Goal: Task Accomplishment & Management: Manage account settings

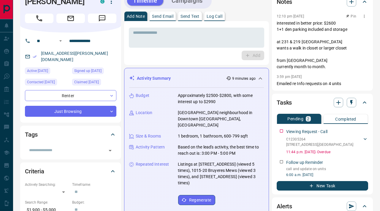
scroll to position [8, 0]
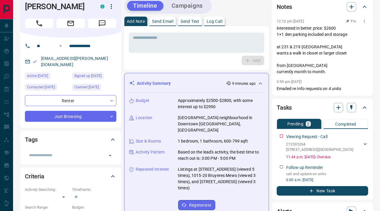
click at [341, 52] on p "interested in better price: $2600 1+1 den parking included and storage at 231 &…" at bounding box center [322, 50] width 91 height 50
click at [315, 52] on p "interested in better price: $2600 1+1 den parking included and storage at 231 &…" at bounding box center [322, 50] width 91 height 50
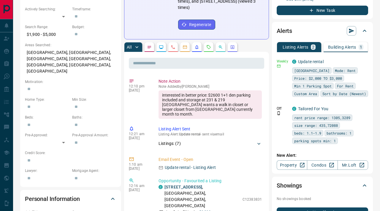
scroll to position [201, 0]
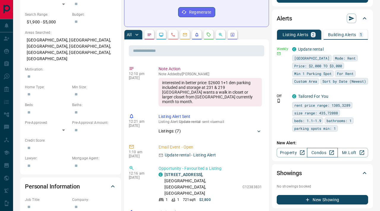
click at [321, 158] on link "Condos" at bounding box center [322, 152] width 31 height 9
click at [307, 48] on link "Update rental" at bounding box center [311, 49] width 26 height 5
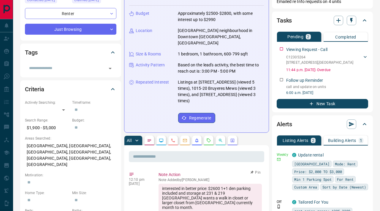
scroll to position [0, 0]
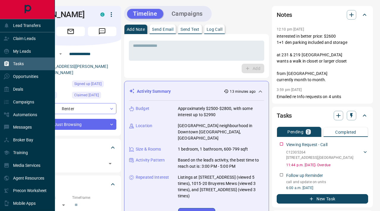
click at [15, 66] on div "Tasks" at bounding box center [14, 64] width 20 height 10
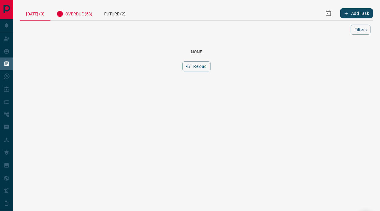
click at [86, 10] on div "Overdue (53)" at bounding box center [74, 13] width 48 height 15
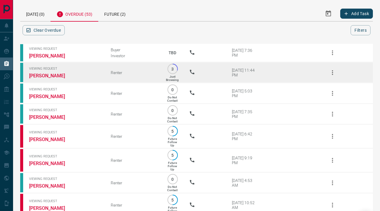
click at [332, 71] on icon "button" at bounding box center [332, 72] width 1 height 5
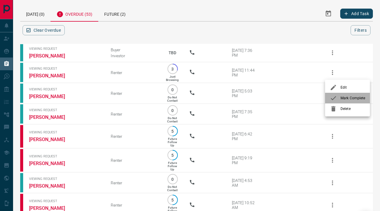
click at [338, 96] on div at bounding box center [335, 98] width 11 height 7
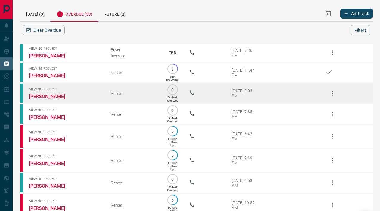
click at [334, 93] on icon "button" at bounding box center [332, 93] width 7 height 7
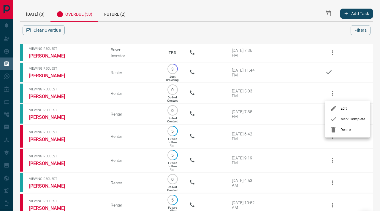
click at [337, 119] on div at bounding box center [335, 119] width 11 height 7
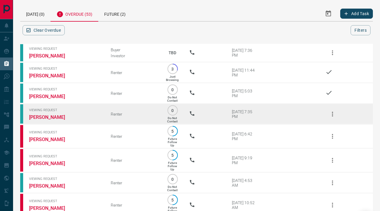
click at [332, 113] on icon "button" at bounding box center [332, 114] width 1 height 5
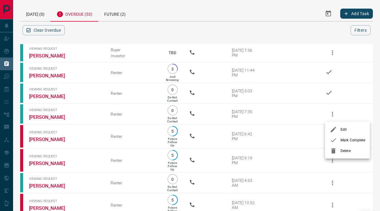
click at [336, 139] on icon at bounding box center [333, 140] width 7 height 7
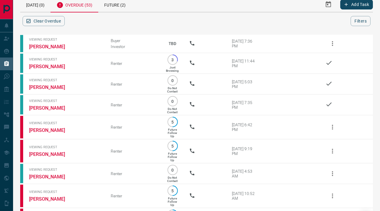
scroll to position [15, 0]
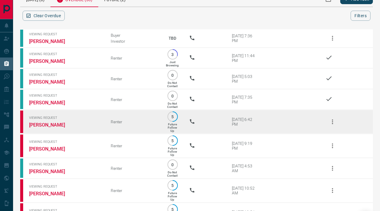
click at [331, 120] on icon "button" at bounding box center [332, 121] width 7 height 7
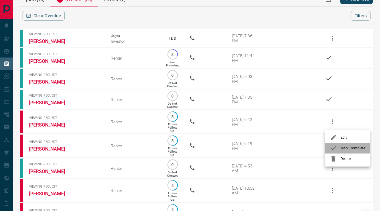
click at [336, 148] on icon at bounding box center [333, 148] width 7 height 7
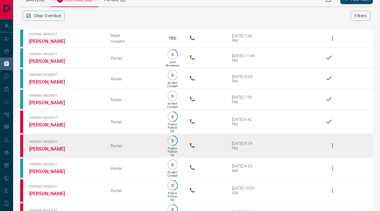
click at [334, 148] on icon "button" at bounding box center [332, 145] width 7 height 7
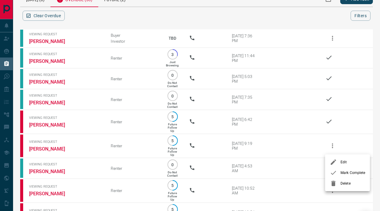
click at [332, 173] on icon at bounding box center [333, 172] width 7 height 7
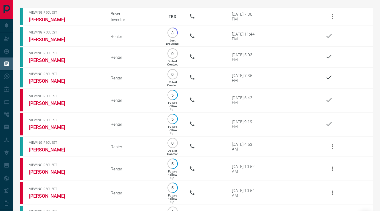
scroll to position [38, 0]
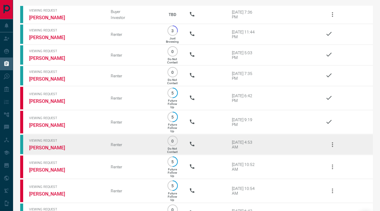
click at [333, 151] on button "button" at bounding box center [332, 145] width 14 height 14
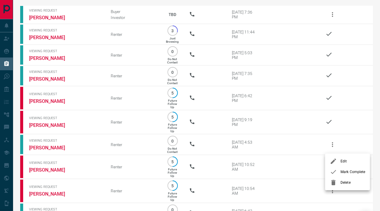
click at [336, 173] on icon at bounding box center [333, 172] width 7 height 7
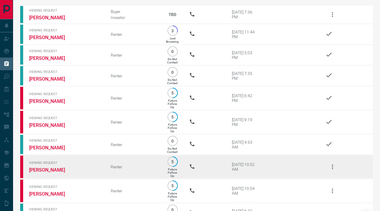
click at [331, 169] on icon "button" at bounding box center [332, 167] width 7 height 7
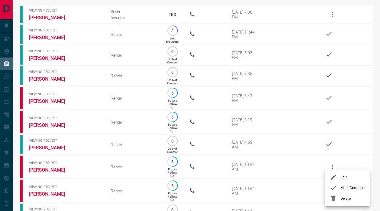
click at [334, 191] on icon at bounding box center [333, 188] width 7 height 7
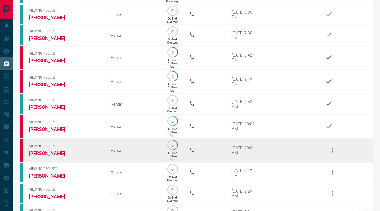
click at [334, 161] on td at bounding box center [344, 151] width 56 height 24
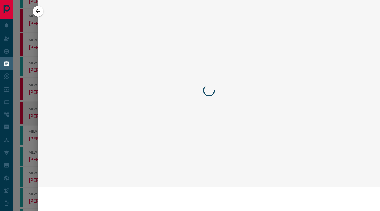
scroll to position [42, 0]
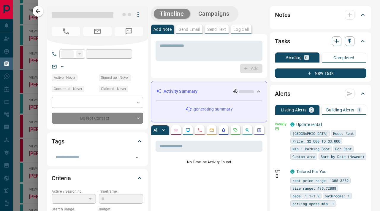
type input "**"
type input "**********"
type input "*"
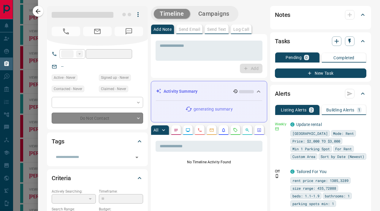
type input "**********"
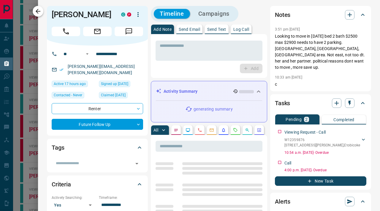
click at [37, 10] on icon "button" at bounding box center [37, 11] width 7 height 7
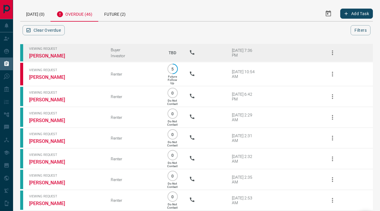
click at [333, 50] on icon "button" at bounding box center [332, 52] width 7 height 7
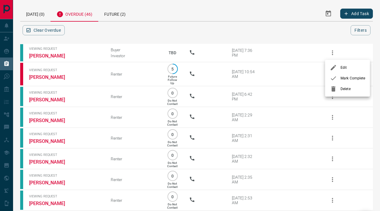
click at [337, 77] on div at bounding box center [335, 78] width 11 height 7
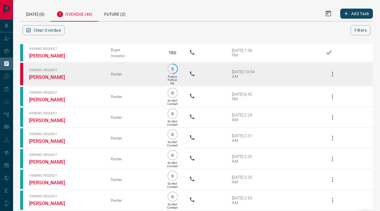
click at [332, 73] on icon "button" at bounding box center [332, 74] width 7 height 7
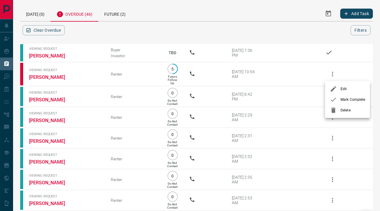
click at [334, 99] on icon at bounding box center [333, 99] width 7 height 7
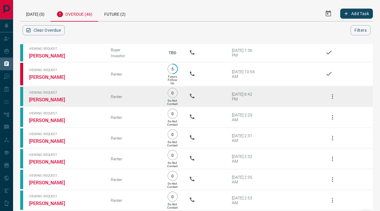
click at [332, 99] on icon "button" at bounding box center [332, 96] width 1 height 5
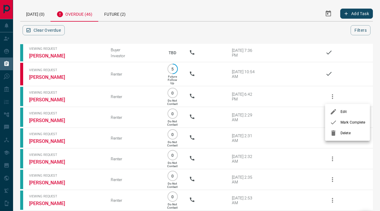
click at [339, 120] on div at bounding box center [335, 122] width 11 height 7
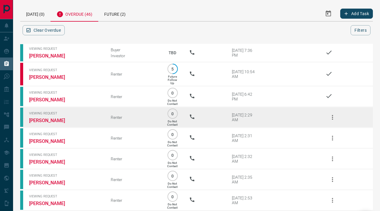
click at [334, 119] on icon "button" at bounding box center [332, 117] width 7 height 7
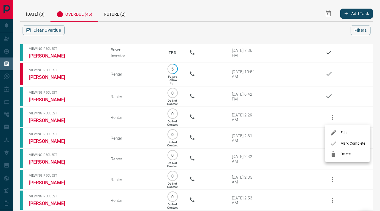
click at [337, 141] on div at bounding box center [335, 143] width 11 height 7
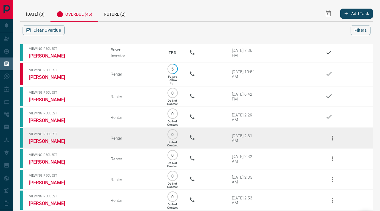
click at [333, 138] on icon "button" at bounding box center [332, 138] width 7 height 7
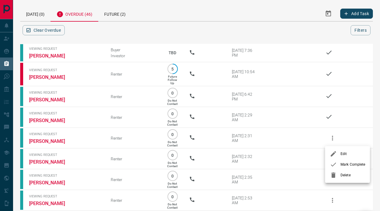
click at [336, 162] on icon at bounding box center [333, 164] width 7 height 7
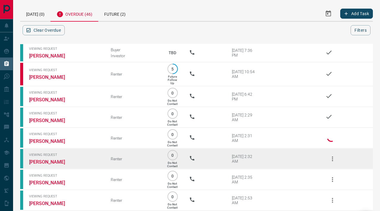
click at [331, 161] on icon "button" at bounding box center [332, 159] width 7 height 7
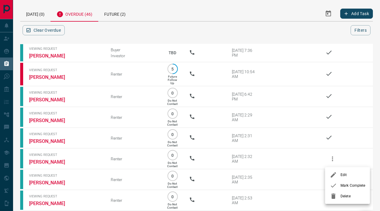
click at [334, 183] on icon at bounding box center [333, 185] width 7 height 7
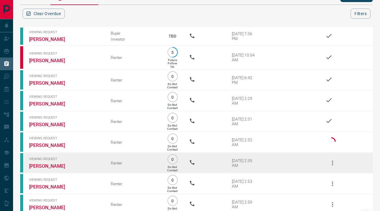
click at [333, 165] on icon "button" at bounding box center [332, 163] width 7 height 7
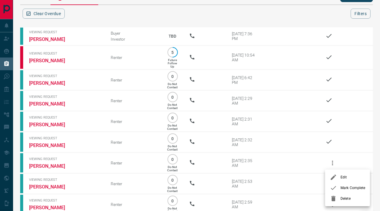
click at [337, 191] on div at bounding box center [335, 188] width 11 height 7
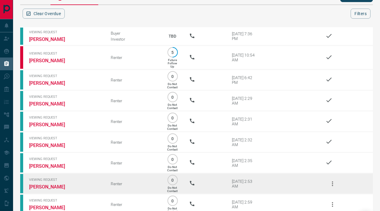
click at [332, 186] on icon "button" at bounding box center [332, 183] width 7 height 7
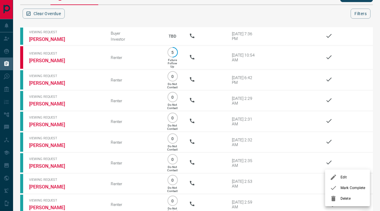
click at [337, 189] on div at bounding box center [335, 188] width 11 height 7
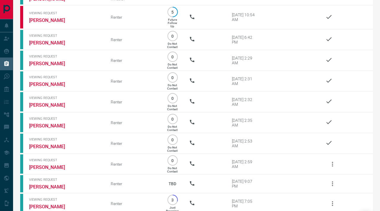
scroll to position [73, 0]
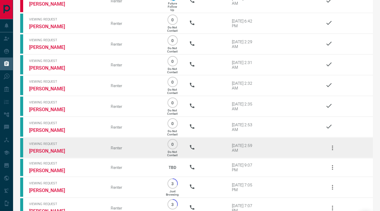
click at [330, 144] on button "button" at bounding box center [332, 148] width 14 height 14
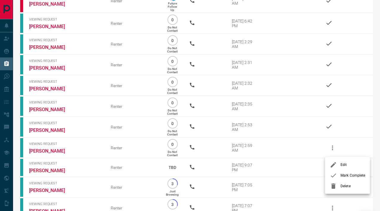
click at [338, 176] on div at bounding box center [335, 175] width 11 height 7
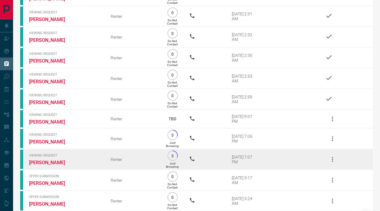
scroll to position [124, 0]
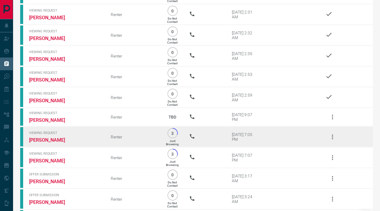
click at [332, 139] on icon "button" at bounding box center [332, 137] width 7 height 7
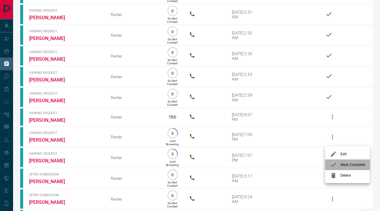
click at [334, 164] on icon at bounding box center [333, 164] width 7 height 7
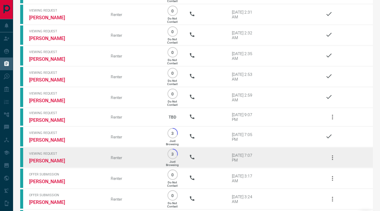
click at [333, 167] on td at bounding box center [344, 158] width 56 height 21
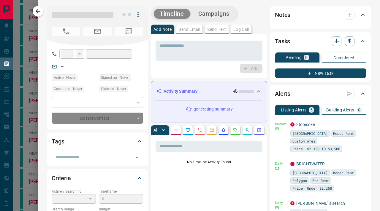
type input "**"
type input "**********"
type input "*"
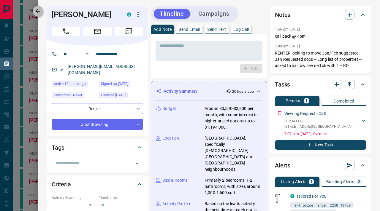
click at [39, 14] on icon "button" at bounding box center [37, 11] width 7 height 7
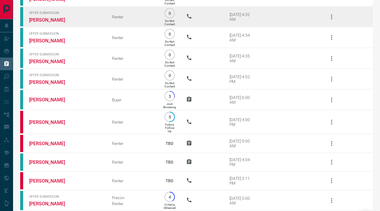
scroll to position [139, 0]
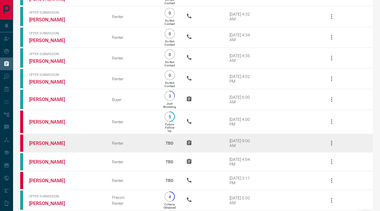
click at [332, 147] on icon "button" at bounding box center [331, 143] width 7 height 7
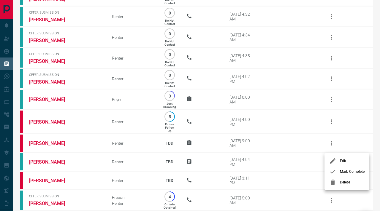
click at [308, 150] on div at bounding box center [190, 105] width 380 height 211
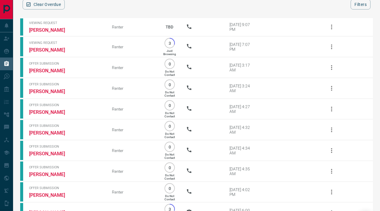
scroll to position [0, 0]
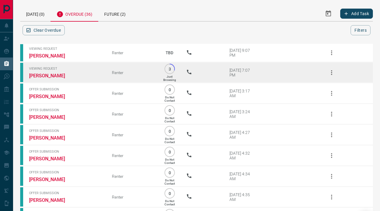
click at [332, 73] on icon "button" at bounding box center [331, 72] width 7 height 7
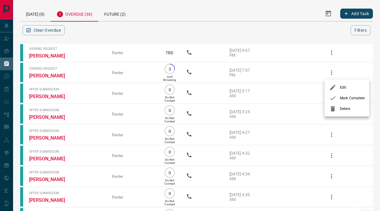
click at [334, 95] on icon at bounding box center [332, 98] width 7 height 7
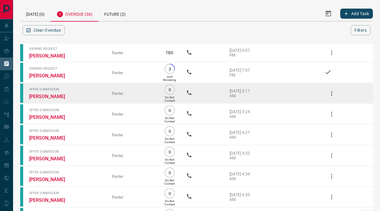
click at [334, 91] on icon "button" at bounding box center [331, 93] width 7 height 7
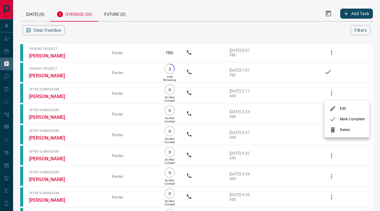
click at [333, 121] on icon at bounding box center [332, 119] width 7 height 7
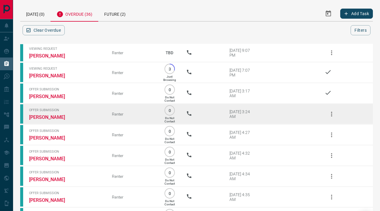
click at [330, 112] on icon "button" at bounding box center [331, 114] width 7 height 7
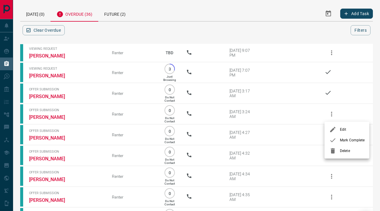
click at [334, 140] on icon at bounding box center [332, 141] width 5 height 4
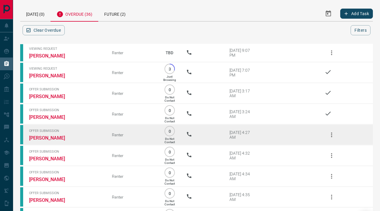
click at [331, 136] on icon "button" at bounding box center [331, 134] width 7 height 7
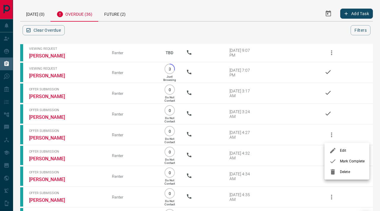
click at [333, 161] on icon at bounding box center [332, 161] width 7 height 7
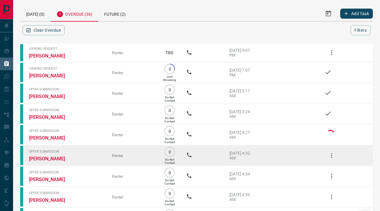
click at [331, 158] on icon "button" at bounding box center [331, 155] width 7 height 7
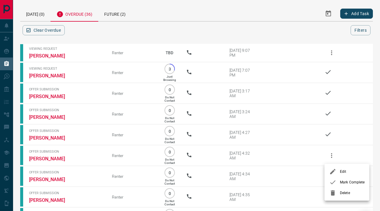
click at [333, 178] on li "Mark Complete" at bounding box center [346, 182] width 45 height 11
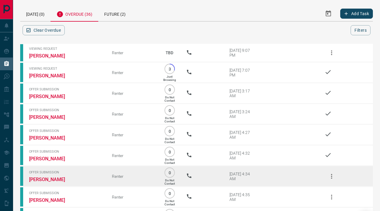
click at [332, 179] on icon "button" at bounding box center [331, 176] width 7 height 7
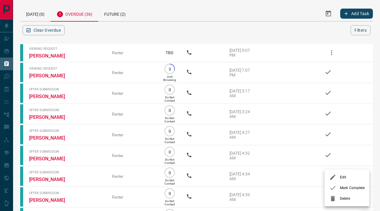
click at [333, 189] on icon at bounding box center [332, 188] width 7 height 7
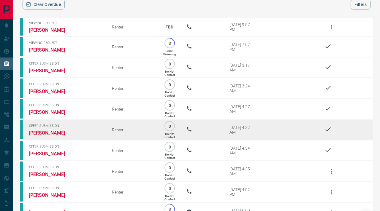
scroll to position [26, 0]
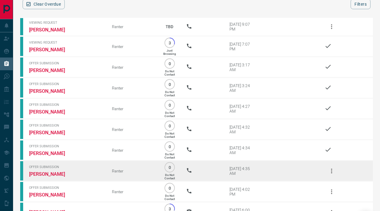
click at [331, 173] on icon "button" at bounding box center [331, 171] width 1 height 5
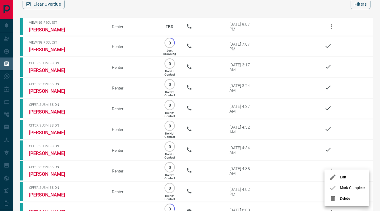
click at [329, 187] on icon at bounding box center [332, 188] width 7 height 7
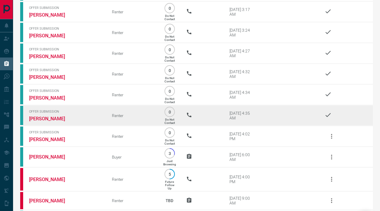
scroll to position [83, 0]
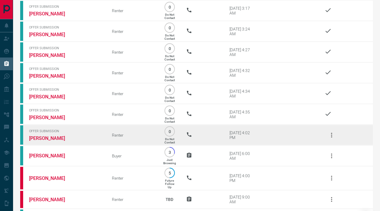
click at [333, 135] on icon "button" at bounding box center [331, 135] width 7 height 7
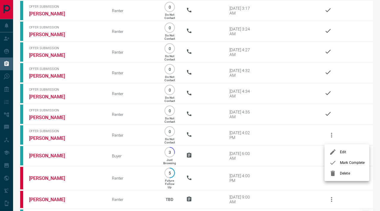
click at [330, 161] on icon at bounding box center [332, 162] width 7 height 7
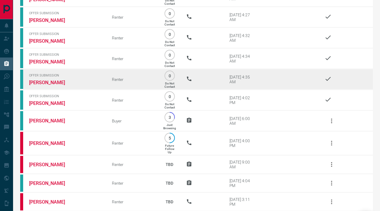
scroll to position [120, 0]
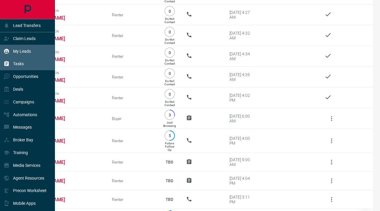
click at [22, 56] on div "My Leads" at bounding box center [27, 51] width 55 height 13
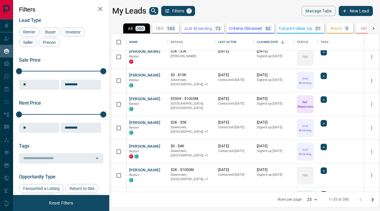
scroll to position [88, 0]
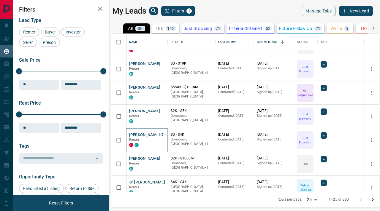
click at [142, 134] on button "[PERSON_NAME]" at bounding box center [144, 135] width 31 height 6
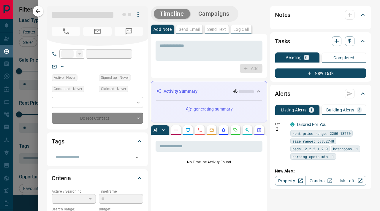
type input "**"
type input "**********"
type input "*"
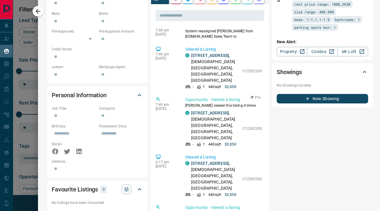
scroll to position [0, 0]
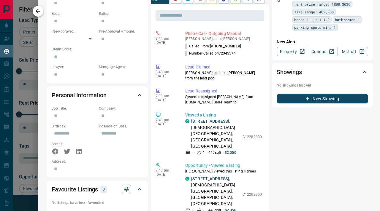
click at [40, 11] on icon "button" at bounding box center [37, 11] width 7 height 7
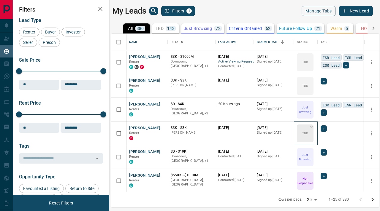
click at [311, 127] on icon at bounding box center [311, 127] width 6 height 6
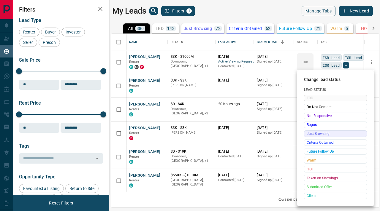
click at [313, 135] on span "Just Browsing" at bounding box center [336, 134] width 58 height 6
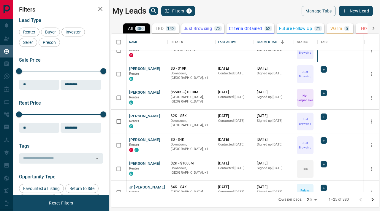
scroll to position [89, 0]
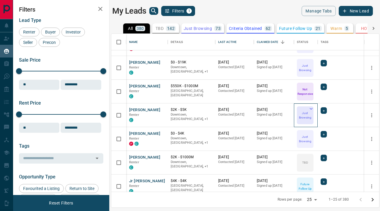
click at [311, 109] on icon at bounding box center [311, 109] width 6 height 6
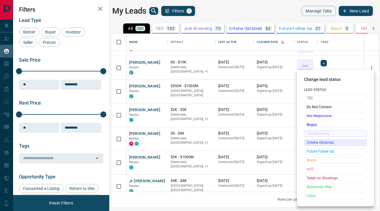
click at [318, 141] on span "Criteria Obtained" at bounding box center [336, 143] width 58 height 6
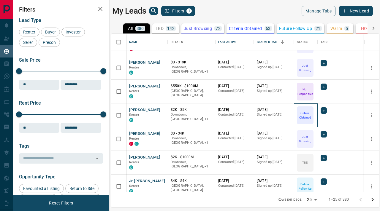
scroll to position [102, 0]
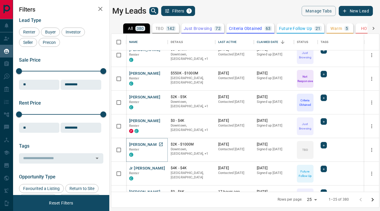
click at [142, 144] on button "[PERSON_NAME]" at bounding box center [144, 145] width 31 height 6
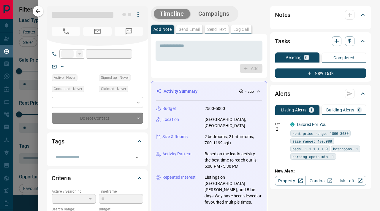
type input "**"
type input "**********"
type input "**"
type input "*********"
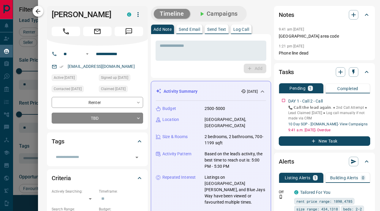
click at [37, 13] on icon "button" at bounding box center [37, 11] width 7 height 7
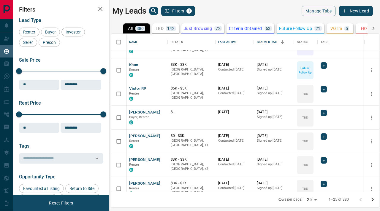
scroll to position [260, 0]
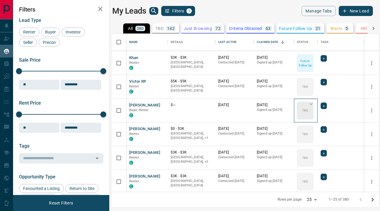
click at [310, 104] on icon at bounding box center [311, 104] width 6 height 6
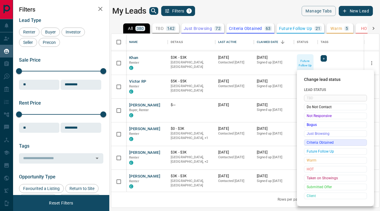
click at [317, 142] on span "Criteria Obtained" at bounding box center [336, 143] width 58 height 6
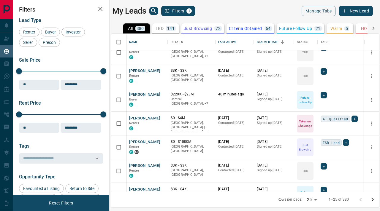
scroll to position [366, 0]
click at [311, 115] on icon at bounding box center [311, 117] width 6 height 6
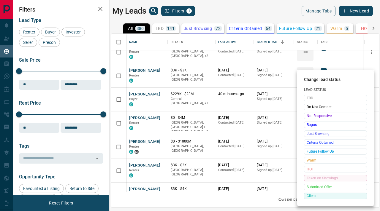
click at [320, 194] on span "Client" at bounding box center [336, 196] width 58 height 6
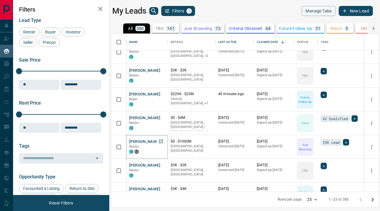
click at [145, 141] on button "[PERSON_NAME]" at bounding box center [144, 142] width 31 height 6
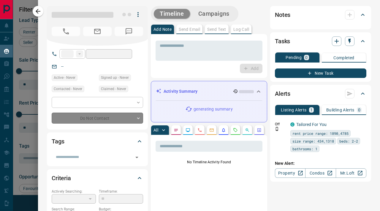
type input "**"
type input "**********"
type input "*"
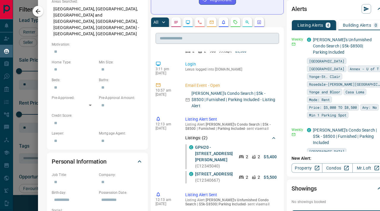
scroll to position [701, 0]
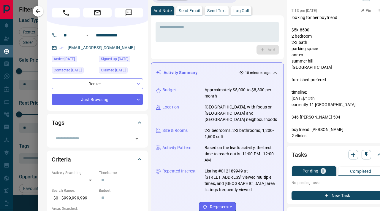
scroll to position [0, 0]
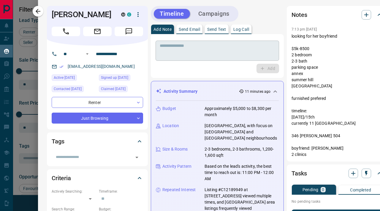
click at [197, 52] on textarea at bounding box center [217, 50] width 115 height 15
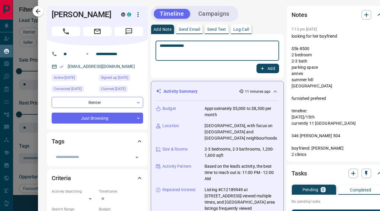
type textarea "**********"
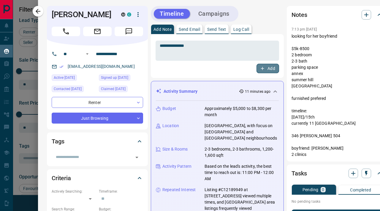
click at [260, 69] on icon "button" at bounding box center [262, 68] width 5 height 5
click at [40, 13] on icon "button" at bounding box center [37, 11] width 7 height 7
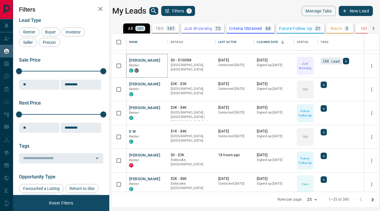
scroll to position [452, 0]
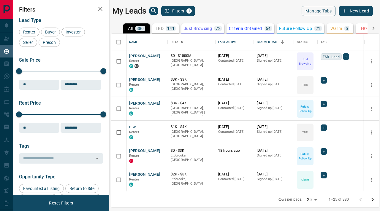
click at [371, 199] on icon "Go to next page" at bounding box center [372, 199] width 7 height 7
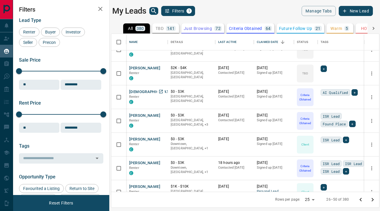
scroll to position [15, 0]
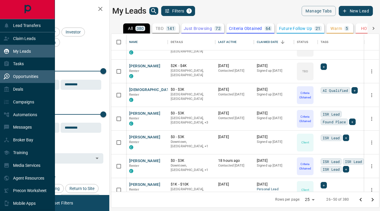
click at [20, 77] on p "Opportunities" at bounding box center [25, 76] width 25 height 5
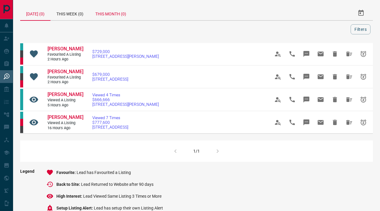
click at [109, 15] on div "This Month (0)" at bounding box center [110, 13] width 43 height 14
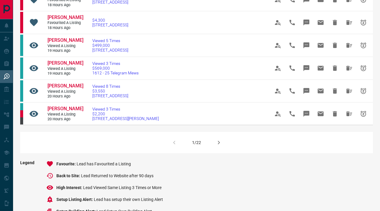
scroll to position [381, 0]
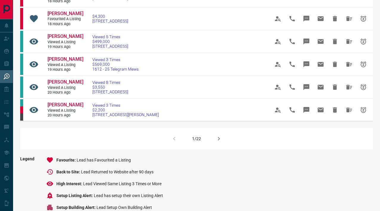
click at [220, 142] on icon "button" at bounding box center [218, 138] width 7 height 7
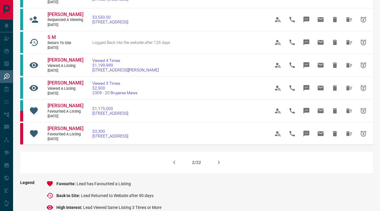
scroll to position [355, 0]
click at [218, 166] on icon "button" at bounding box center [218, 162] width 7 height 7
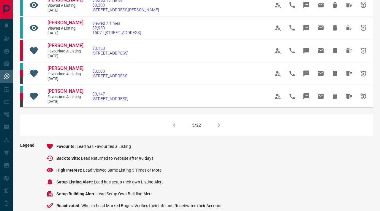
scroll to position [394, 0]
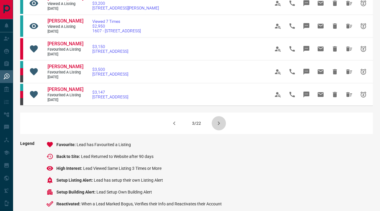
click at [219, 127] on icon "button" at bounding box center [218, 123] width 7 height 7
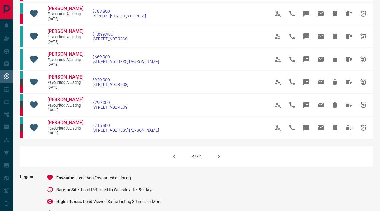
scroll to position [364, 0]
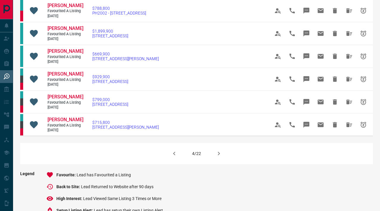
click at [221, 157] on icon "button" at bounding box center [218, 153] width 7 height 7
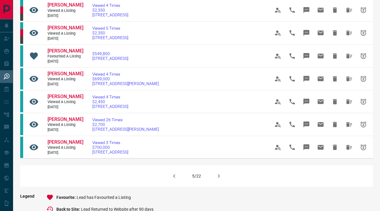
scroll to position [352, 0]
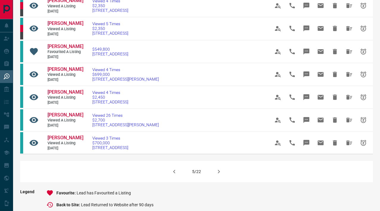
click at [221, 175] on icon "button" at bounding box center [218, 171] width 7 height 7
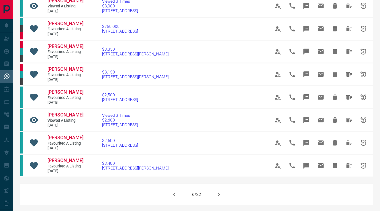
scroll to position [334, 0]
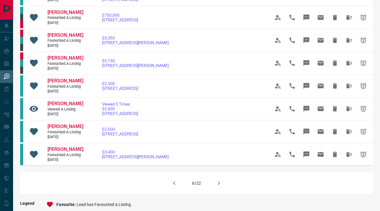
click at [217, 187] on icon "button" at bounding box center [218, 183] width 7 height 7
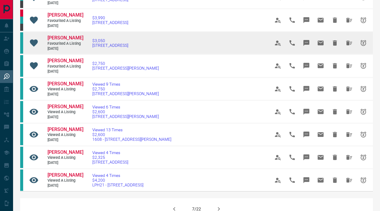
scroll to position [332, 0]
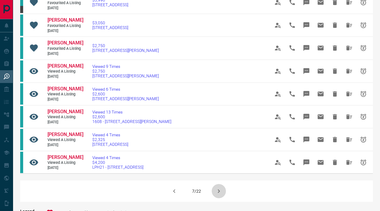
click at [216, 188] on icon "button" at bounding box center [218, 191] width 7 height 7
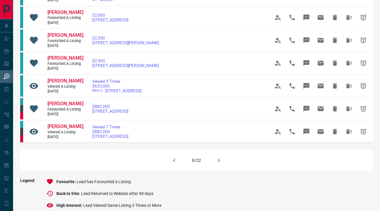
scroll to position [361, 0]
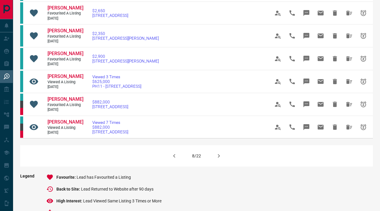
click at [218, 160] on icon "button" at bounding box center [218, 156] width 7 height 7
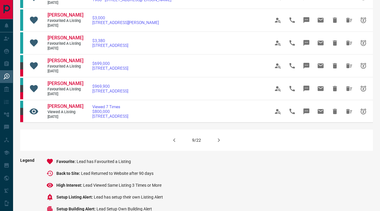
scroll to position [377, 0]
click at [219, 144] on icon "button" at bounding box center [218, 140] width 7 height 7
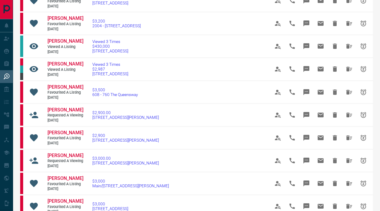
scroll to position [183, 0]
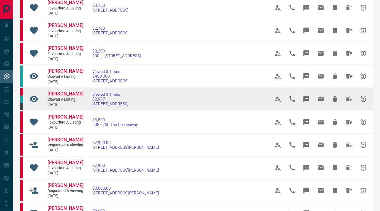
click at [71, 93] on span "[PERSON_NAME]" at bounding box center [65, 94] width 36 height 6
